Goal: Go to known website: Go to known website

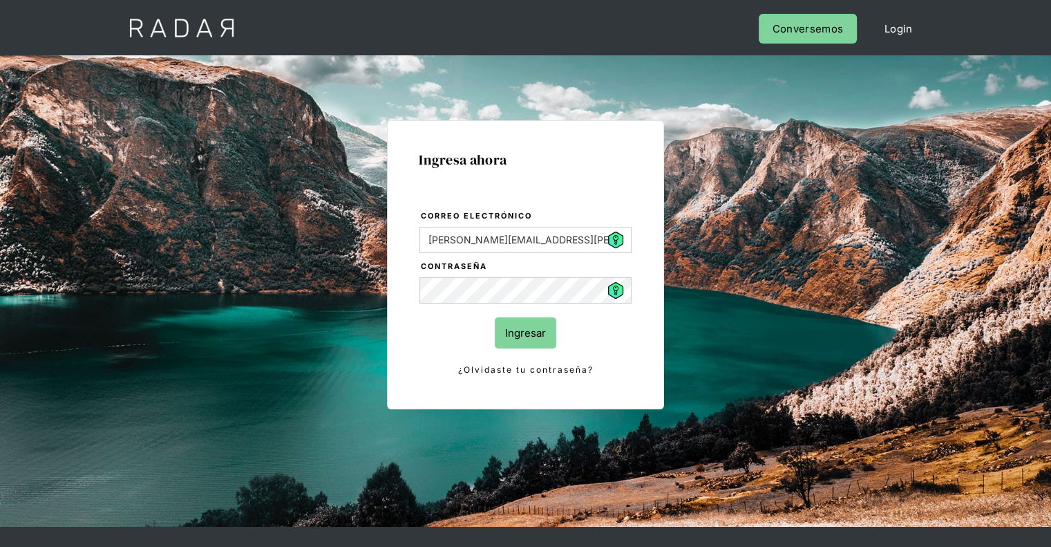
click at [517, 341] on input "Ingresar" at bounding box center [526, 332] width 62 height 31
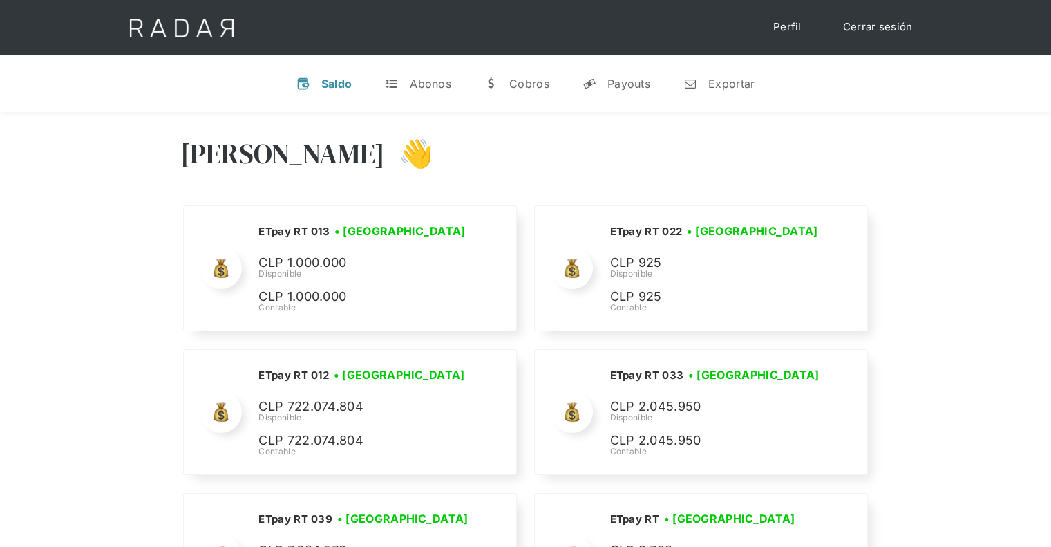
scroll to position [2252, 0]
